Goal: Navigation & Orientation: Go to known website

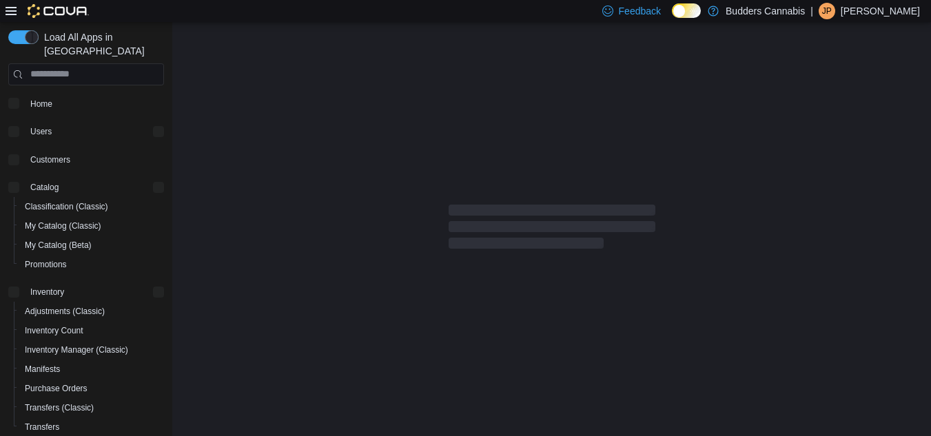
click at [865, 8] on p "Jessica Patterson" at bounding box center [879, 11] width 79 height 17
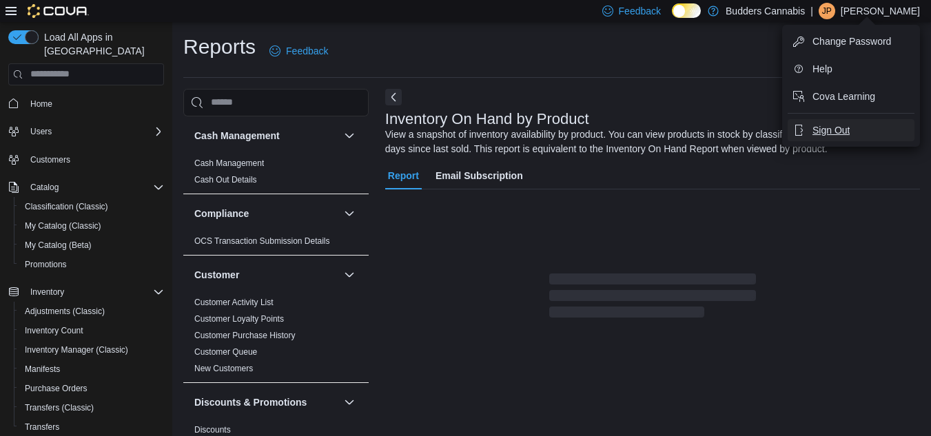
click at [833, 130] on span "Sign Out" at bounding box center [830, 130] width 37 height 14
